Goal: Transaction & Acquisition: Purchase product/service

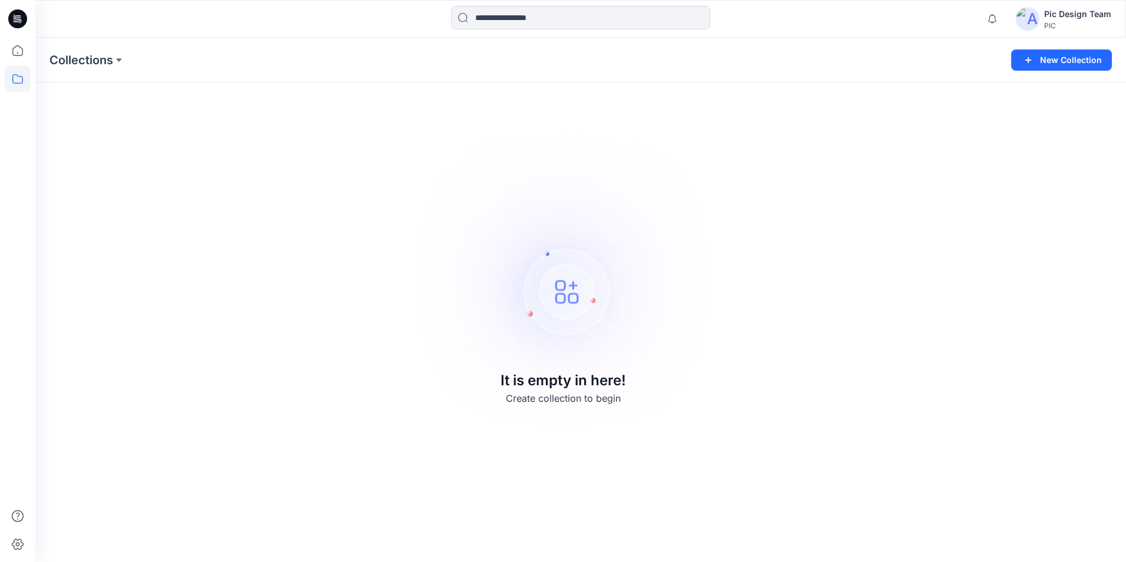
click at [1034, 15] on img at bounding box center [1028, 19] width 24 height 24
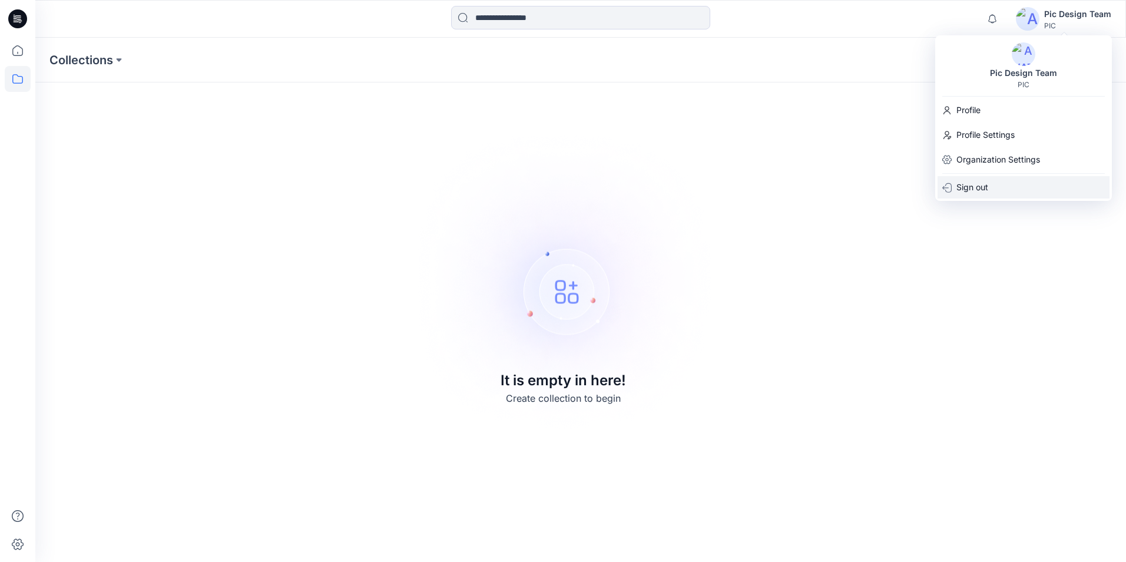
click at [981, 186] on p "Sign out" at bounding box center [972, 187] width 32 height 22
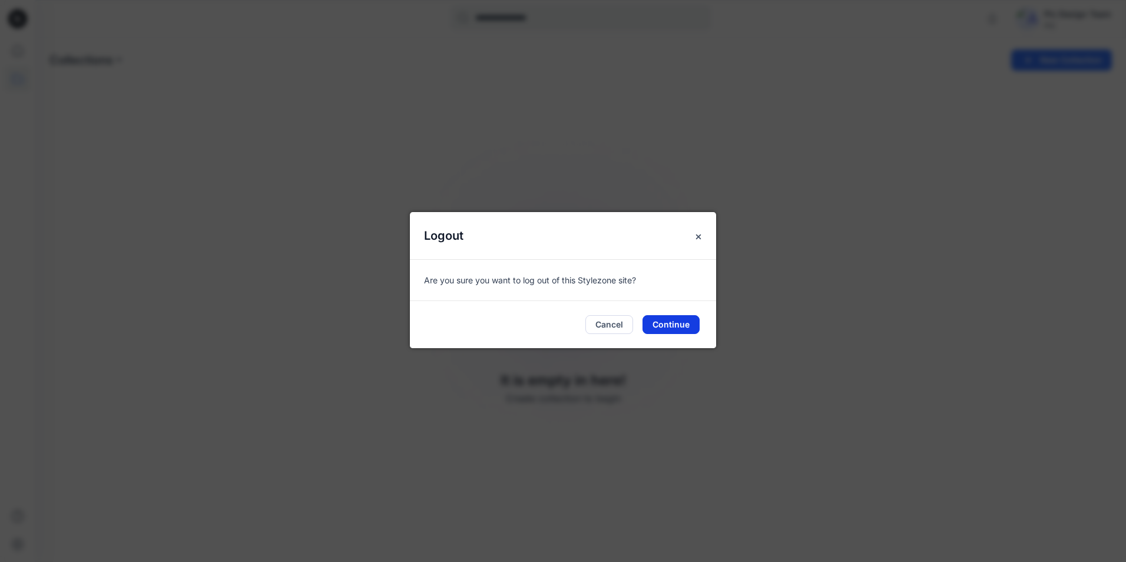
click at [678, 322] on button "Continue" at bounding box center [671, 324] width 57 height 19
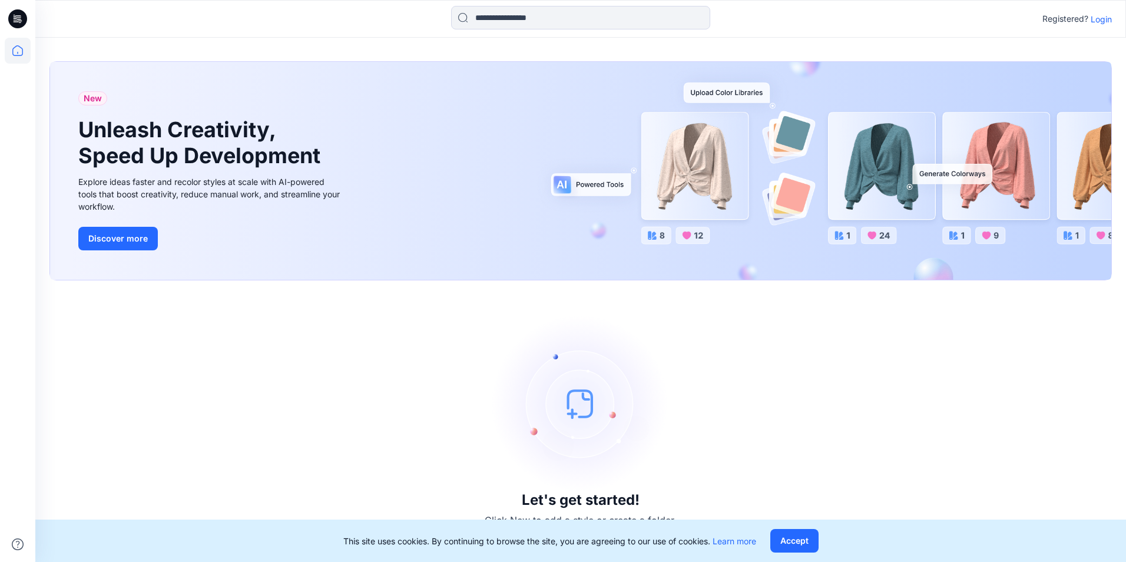
click at [1102, 20] on p "Login" at bounding box center [1101, 19] width 21 height 12
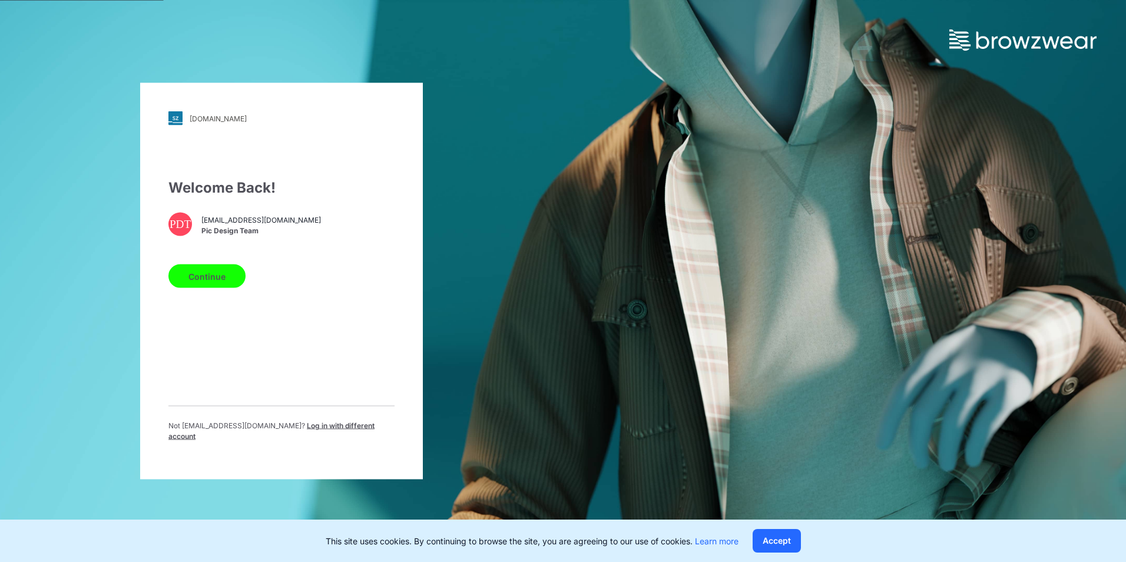
click at [220, 282] on button "Continue" at bounding box center [206, 276] width 77 height 24
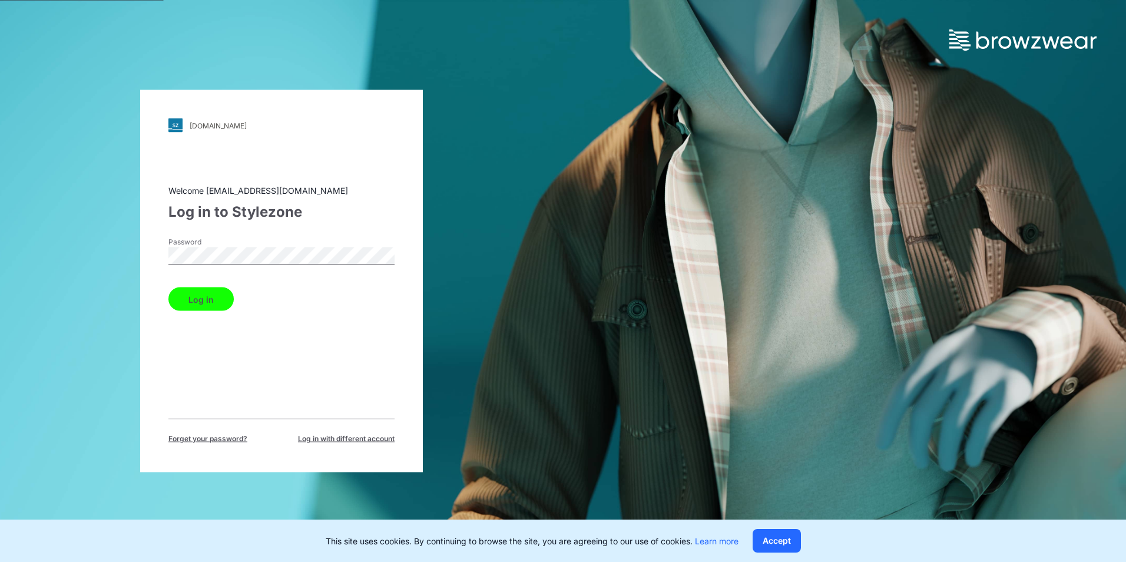
click at [217, 298] on button "Log in" at bounding box center [200, 299] width 65 height 24
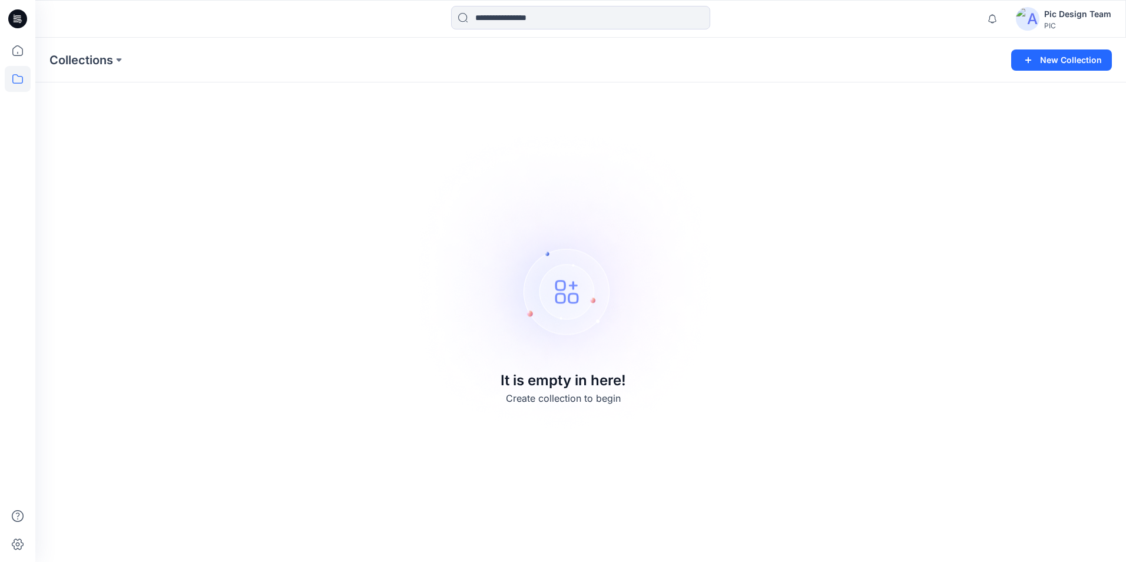
click at [1029, 18] on img at bounding box center [1028, 19] width 24 height 24
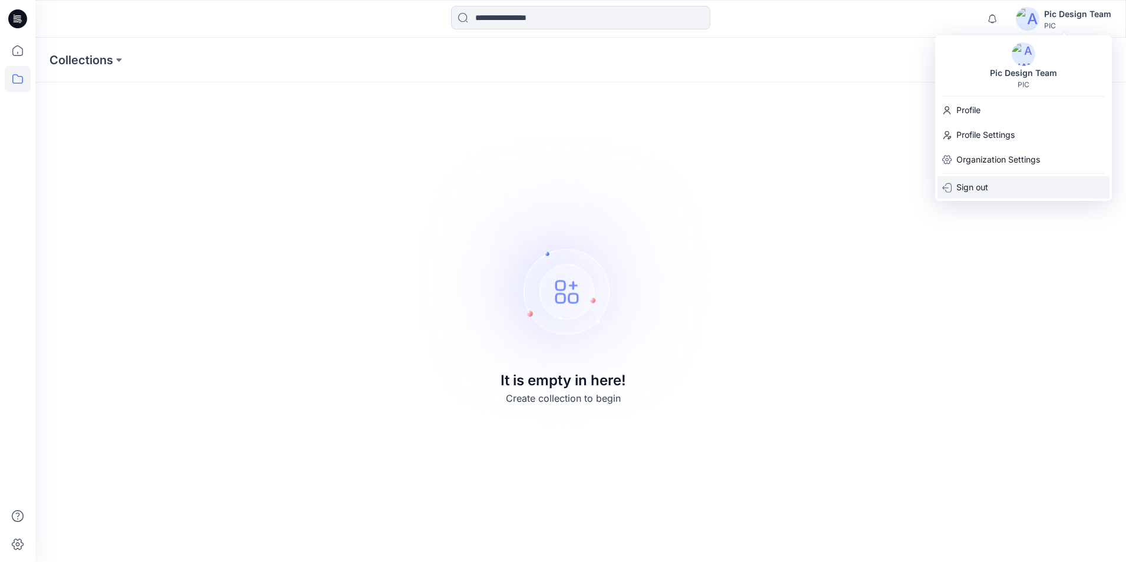
click at [968, 186] on p "Sign out" at bounding box center [972, 187] width 32 height 22
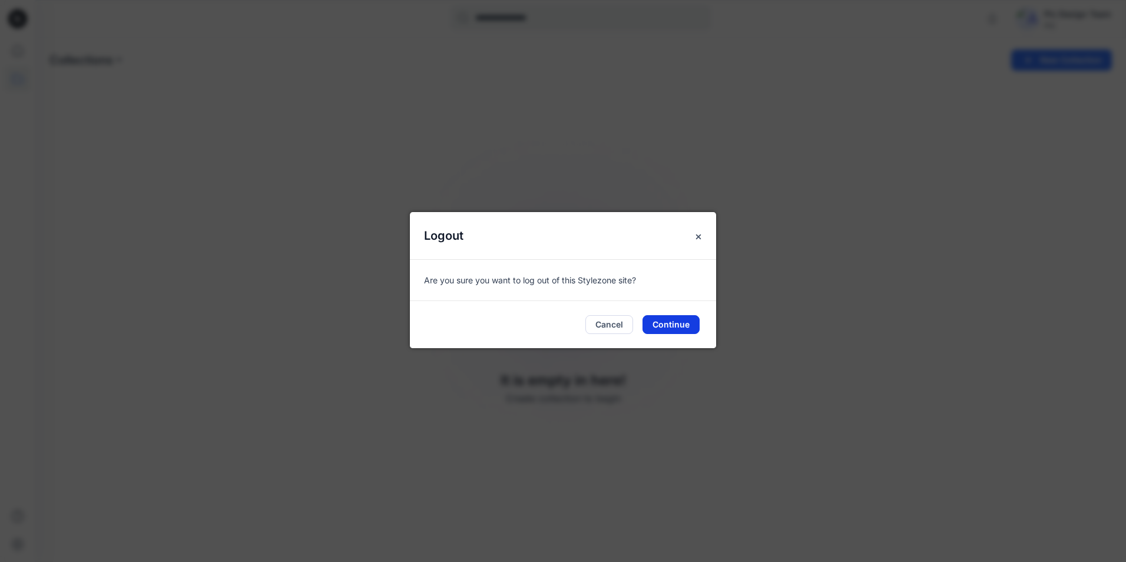
click at [670, 323] on button "Continue" at bounding box center [671, 324] width 57 height 19
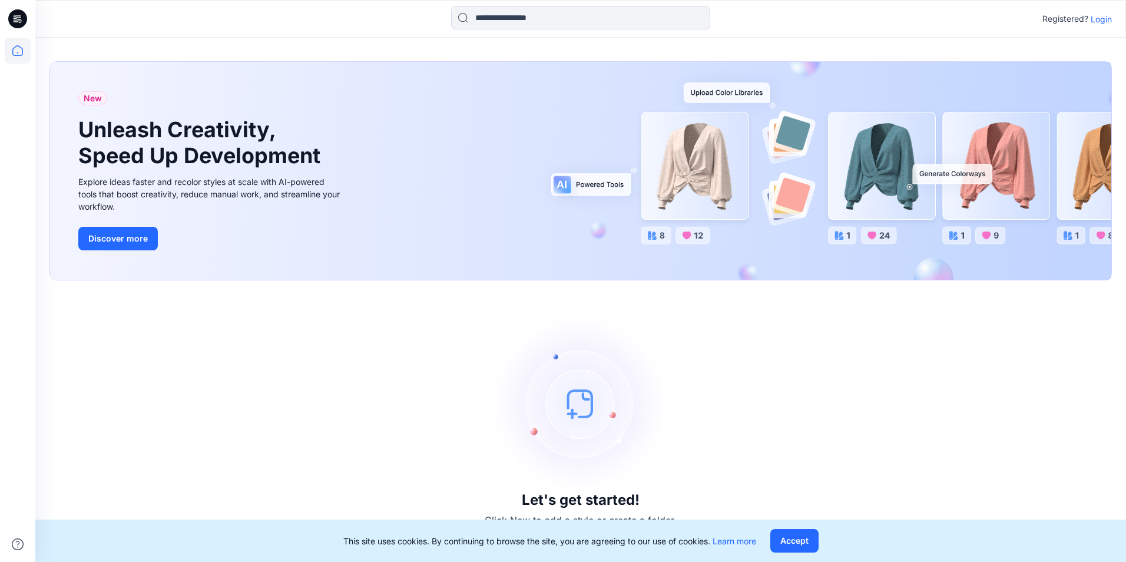
click at [800, 539] on button "Accept" at bounding box center [794, 541] width 48 height 24
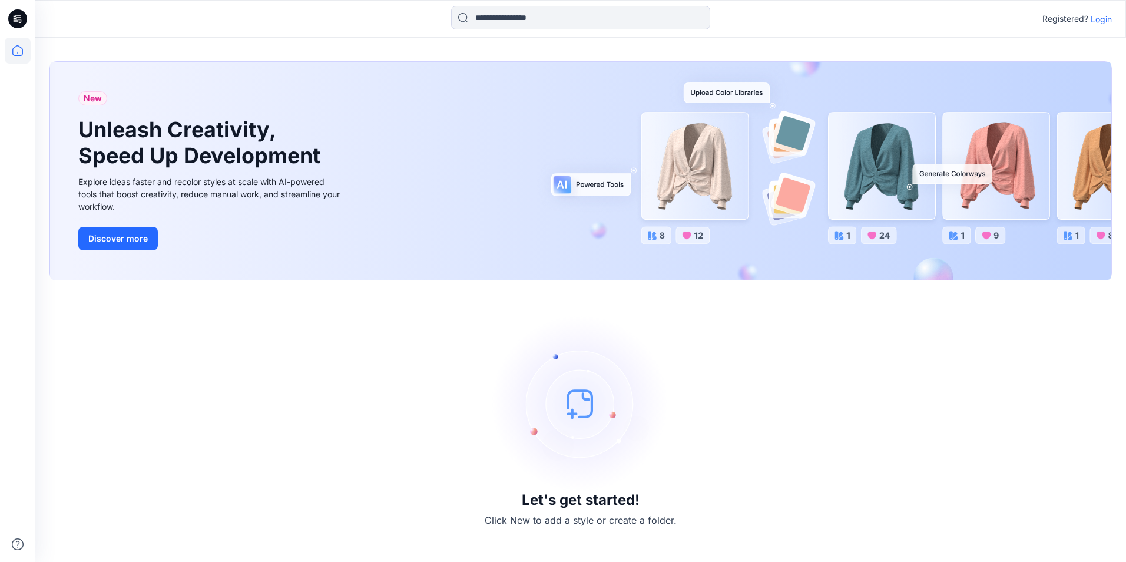
click at [1098, 18] on p "Login" at bounding box center [1101, 19] width 21 height 12
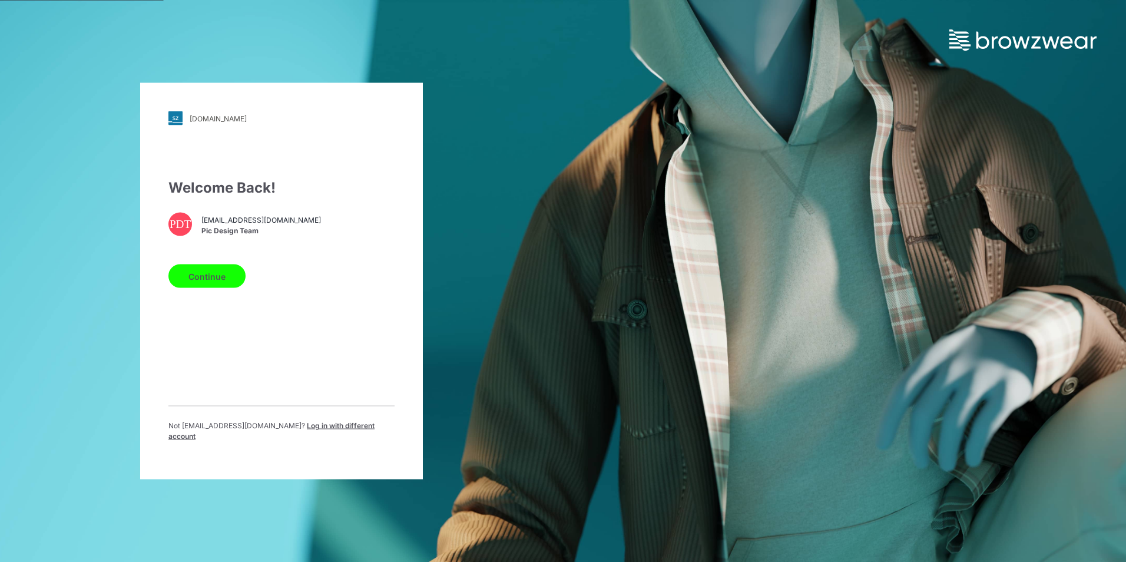
click at [220, 279] on button "Continue" at bounding box center [206, 276] width 77 height 24
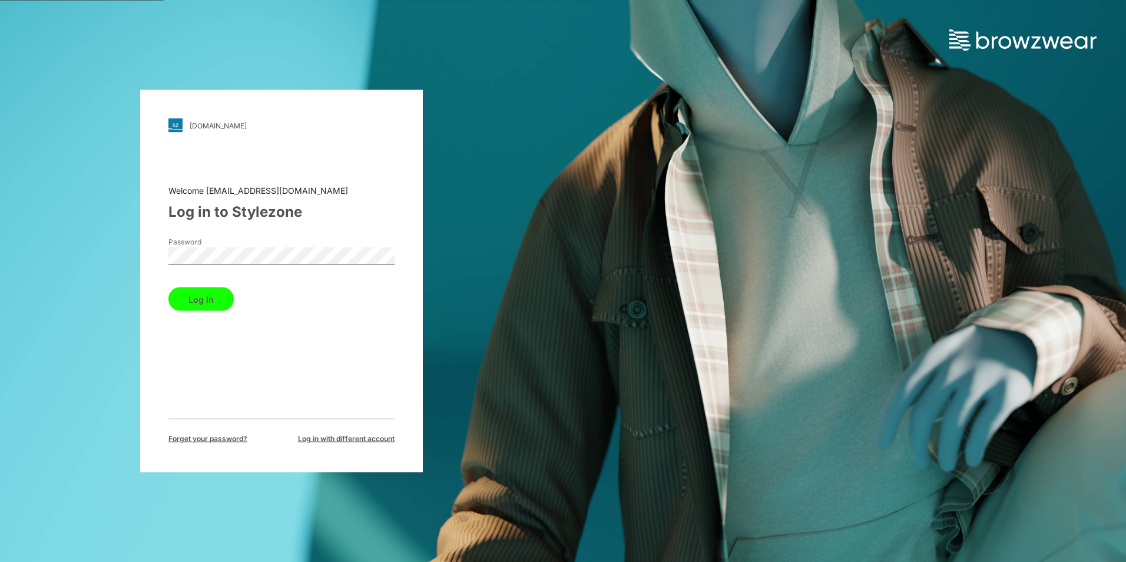
click at [211, 302] on button "Log in" at bounding box center [200, 299] width 65 height 24
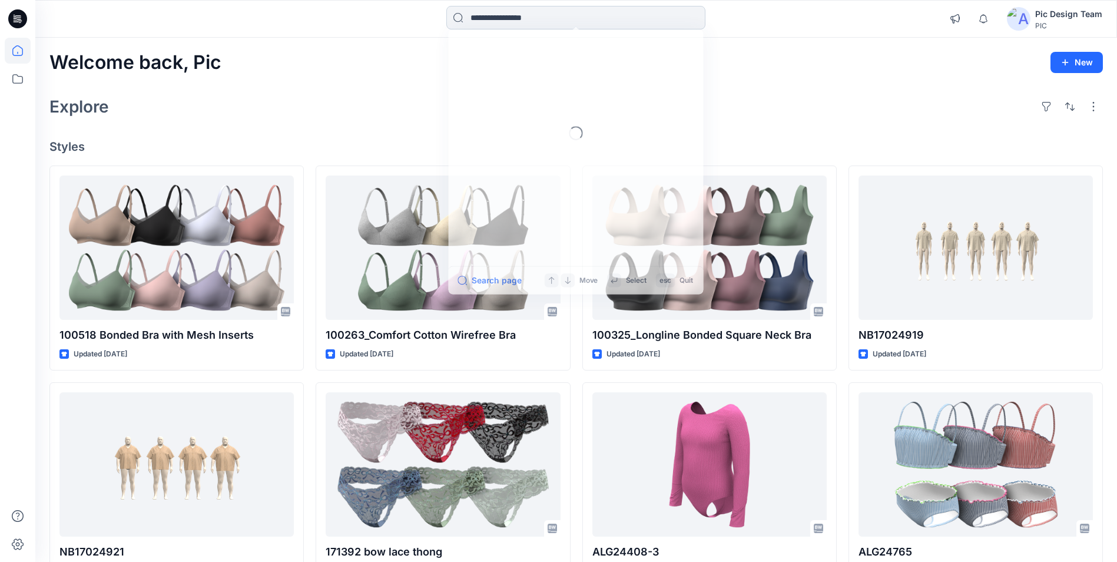
click at [525, 17] on input at bounding box center [575, 18] width 259 height 24
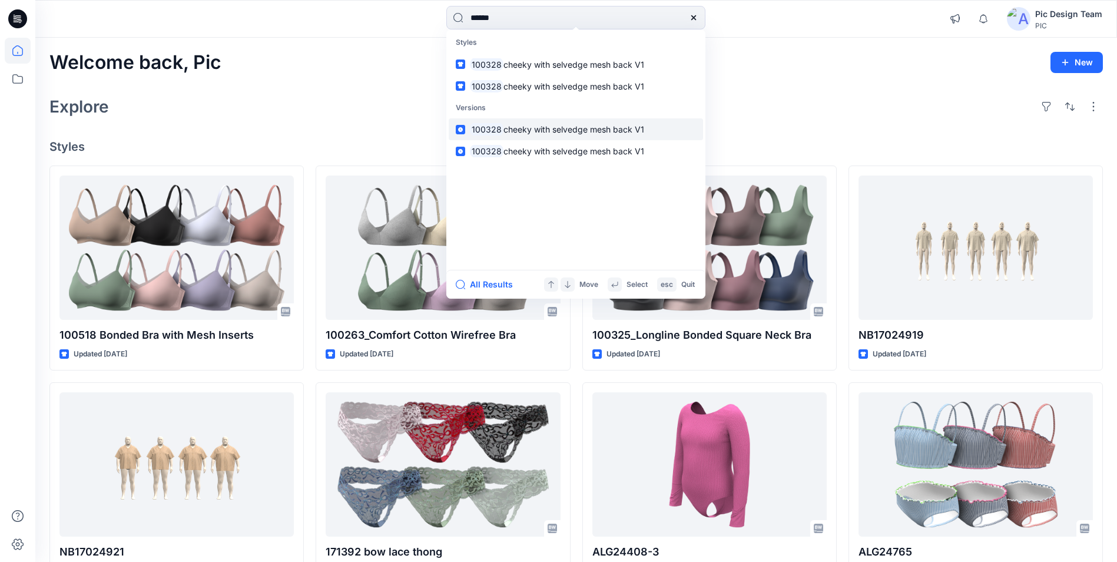
type input "******"
click at [584, 130] on span "cheeky with selvedge mesh back V1" at bounding box center [574, 129] width 141 height 10
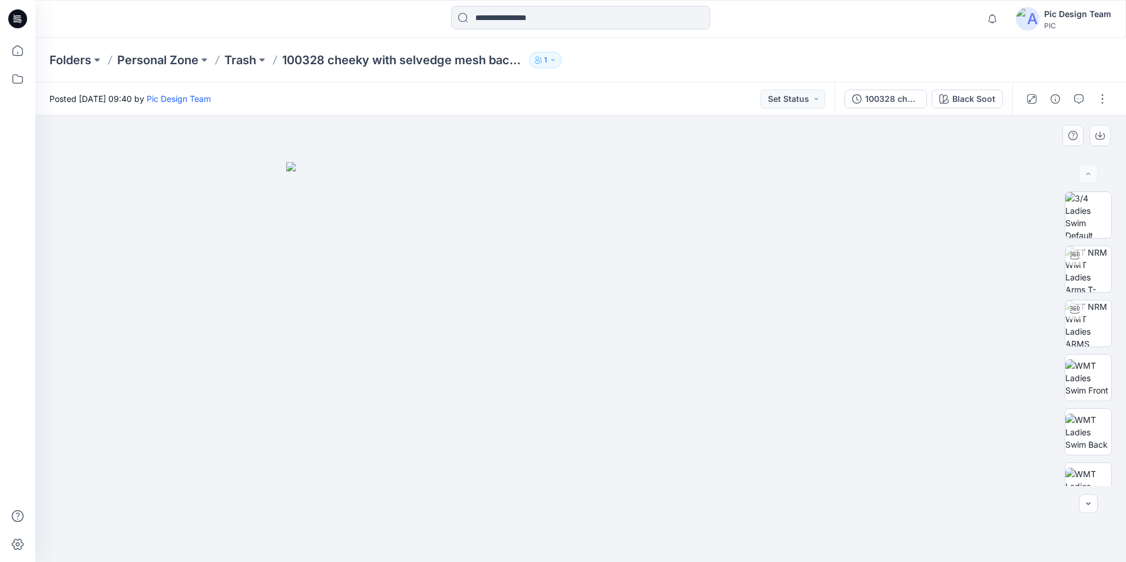
click at [898, 311] on div at bounding box center [580, 338] width 1091 height 446
click at [1091, 322] on img at bounding box center [1088, 323] width 46 height 46
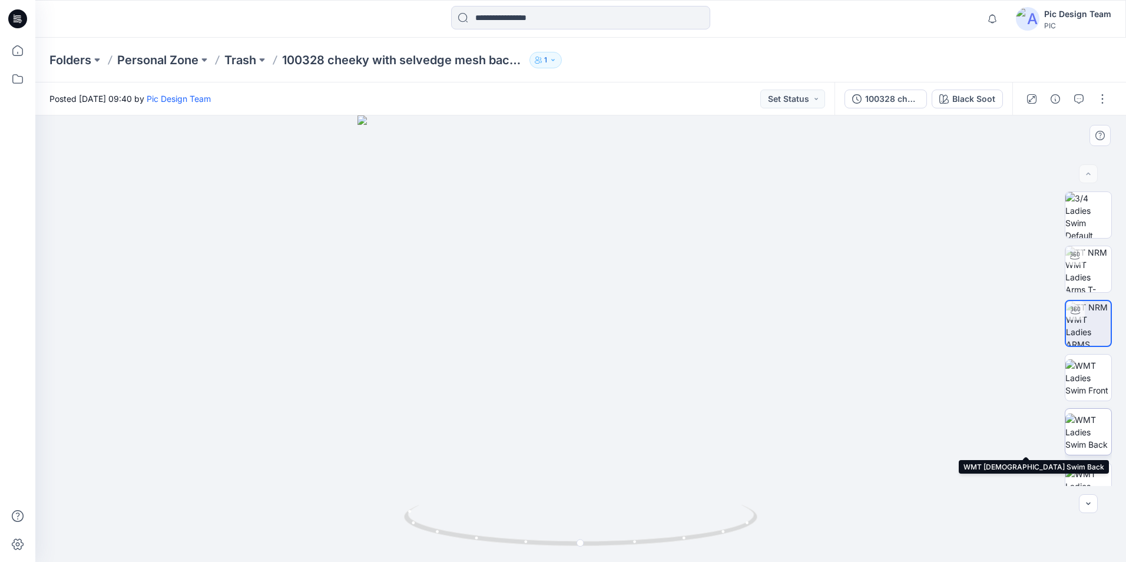
click at [1087, 442] on img at bounding box center [1088, 431] width 46 height 37
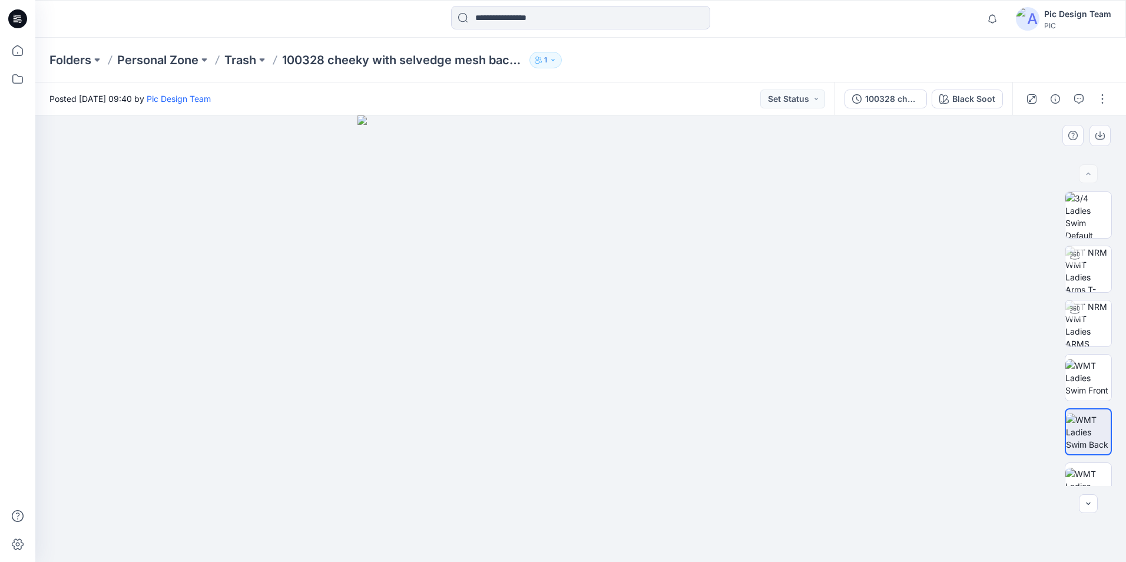
click at [889, 399] on div at bounding box center [580, 338] width 1091 height 446
click at [1087, 279] on img at bounding box center [1088, 269] width 46 height 46
click at [896, 337] on img at bounding box center [581, 252] width 790 height 618
click at [634, 547] on icon at bounding box center [582, 527] width 356 height 44
click at [687, 543] on icon at bounding box center [582, 527] width 356 height 44
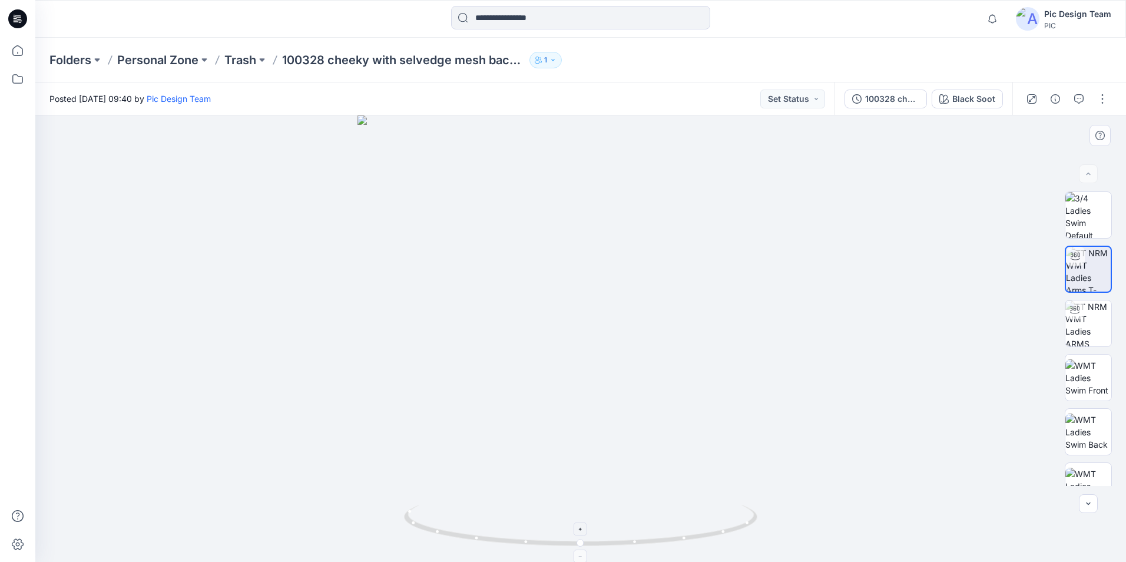
click at [726, 539] on icon at bounding box center [582, 527] width 356 height 44
drag, startPoint x: 746, startPoint y: 526, endPoint x: 863, endPoint y: 355, distance: 208.1
click at [771, 389] on div at bounding box center [580, 338] width 1091 height 446
click at [864, 353] on div at bounding box center [580, 338] width 1091 height 446
click at [857, 435] on div at bounding box center [580, 338] width 1091 height 446
